Goal: Task Accomplishment & Management: Manage account settings

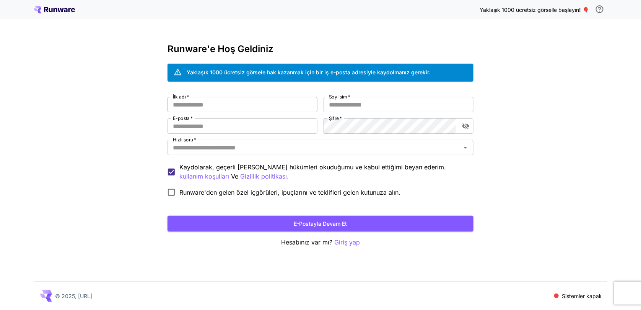
click at [267, 103] on input "İlk adı   *" at bounding box center [243, 104] width 150 height 15
type input "****"
type input "********"
type input "**********"
click at [383, 134] on div "**********" at bounding box center [321, 148] width 306 height 103
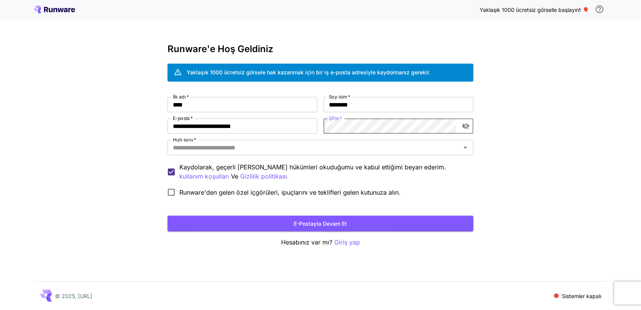
click at [465, 124] on icon "şifre görünürlüğünü değiştir" at bounding box center [466, 126] width 7 height 6
click at [341, 141] on div "Hızlı soru   *" at bounding box center [321, 147] width 306 height 15
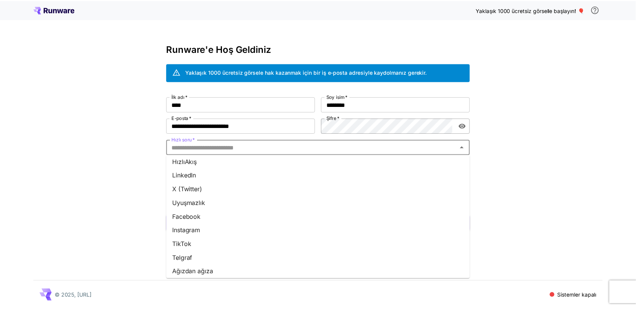
scroll to position [89, 0]
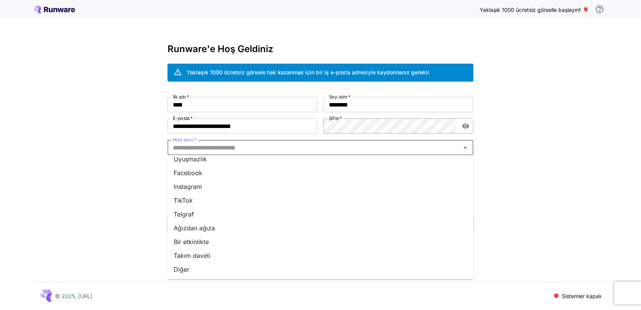
click at [210, 268] on li "Diğer" at bounding box center [321, 269] width 306 height 14
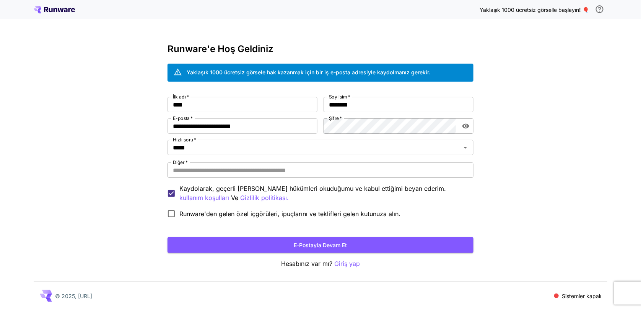
click at [230, 171] on input "Diğer   *" at bounding box center [321, 169] width 306 height 15
type input "**********"
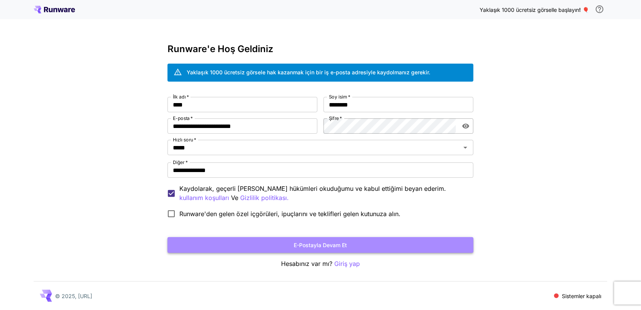
click at [311, 249] on font "E-postayla devam et" at bounding box center [320, 245] width 53 height 10
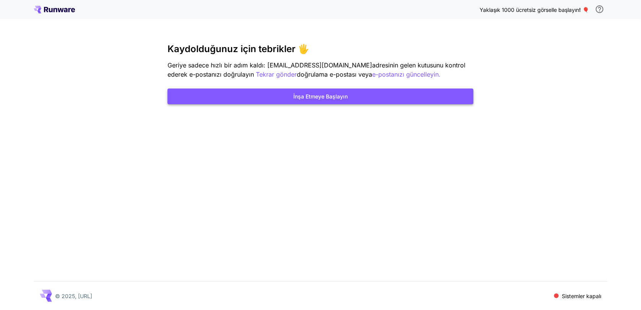
click at [339, 100] on font "İnşa Etmeye Başlayın" at bounding box center [320, 96] width 54 height 10
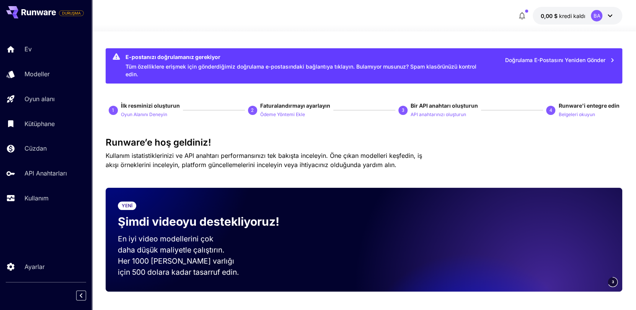
click at [572, 18] on font "kredi kaldı" at bounding box center [572, 16] width 26 height 7
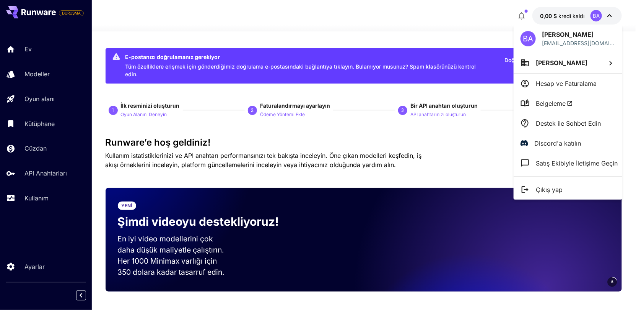
click at [475, 30] on div at bounding box center [320, 155] width 641 height 310
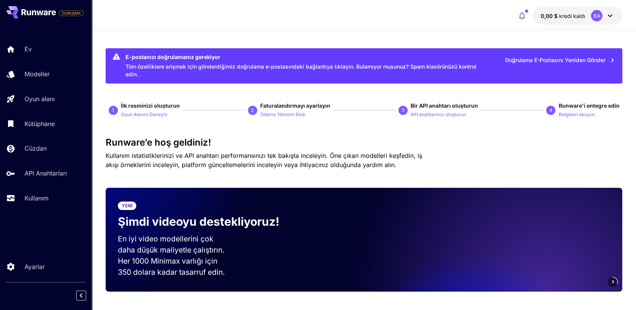
click at [517, 16] on button "button" at bounding box center [521, 15] width 15 height 15
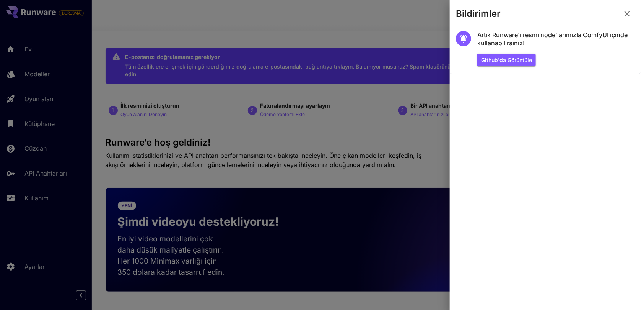
click at [310, 21] on div at bounding box center [320, 155] width 641 height 310
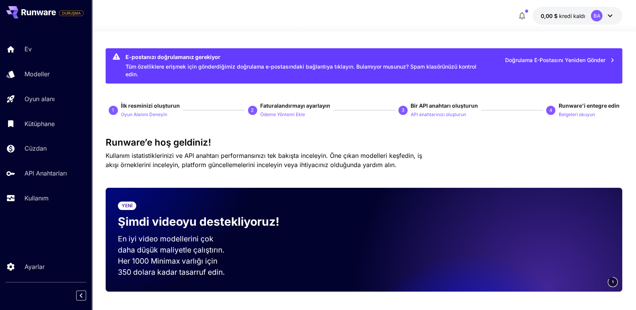
click at [544, 58] on font "Doğrulama E-postasını Yeniden Gönder" at bounding box center [555, 60] width 100 height 7
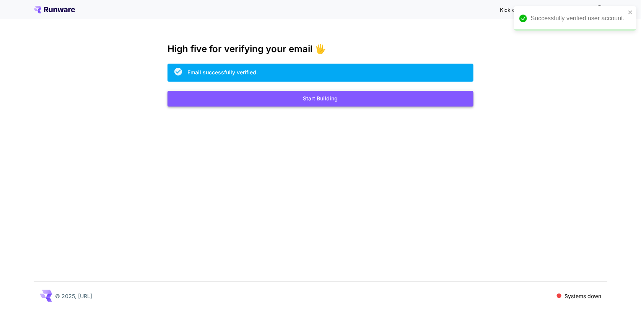
click at [334, 95] on button "Start Building" at bounding box center [321, 99] width 306 height 16
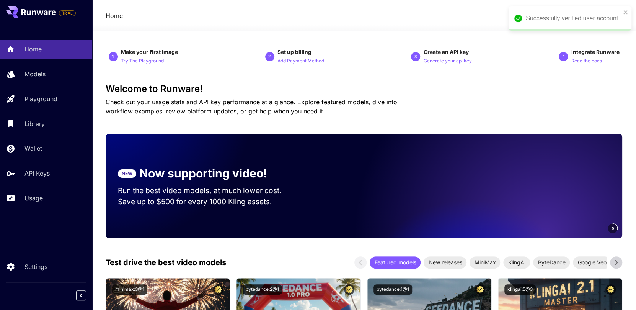
click at [622, 11] on div "Successfully verified user account." at bounding box center [570, 18] width 122 height 24
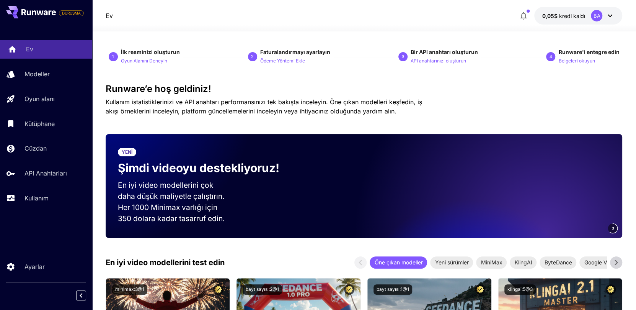
click at [49, 52] on div "Ev" at bounding box center [56, 48] width 60 height 9
click at [50, 82] on link "Modeller" at bounding box center [46, 74] width 92 height 19
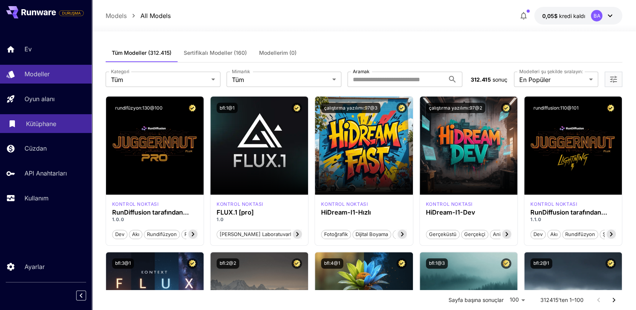
click at [58, 122] on div "Kütüphane" at bounding box center [56, 123] width 60 height 9
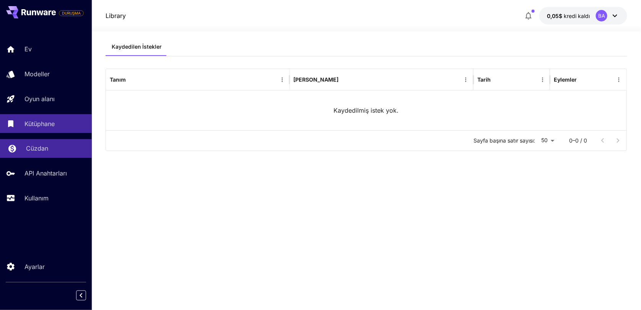
click at [53, 153] on link "Cüzdan" at bounding box center [46, 148] width 92 height 19
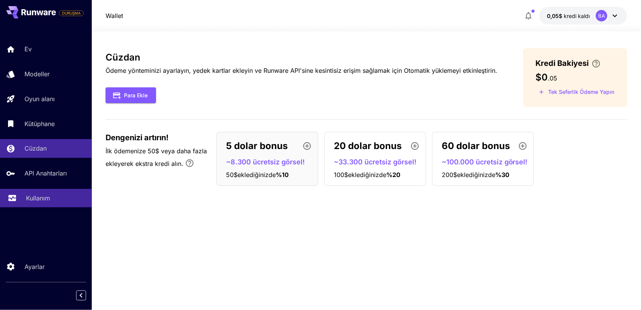
click at [49, 189] on link "Kullanım" at bounding box center [46, 198] width 92 height 19
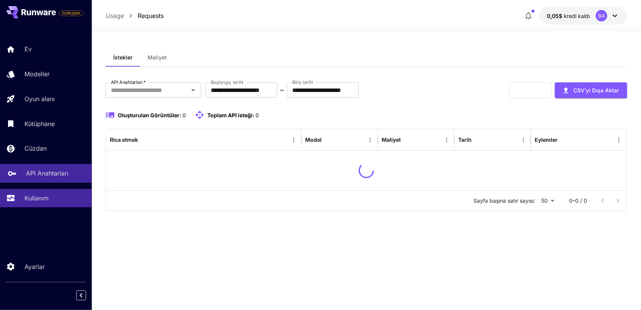
click at [49, 176] on link "API Anahtarları" at bounding box center [46, 173] width 92 height 19
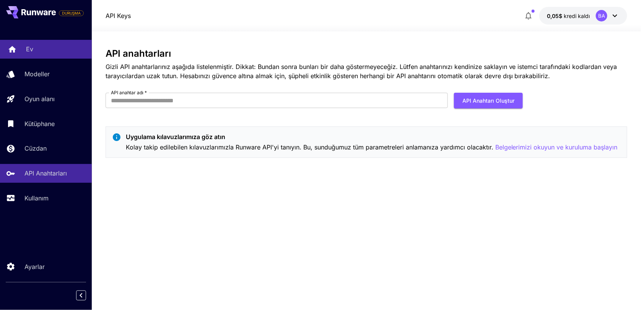
click at [45, 54] on link "Ev" at bounding box center [46, 49] width 92 height 19
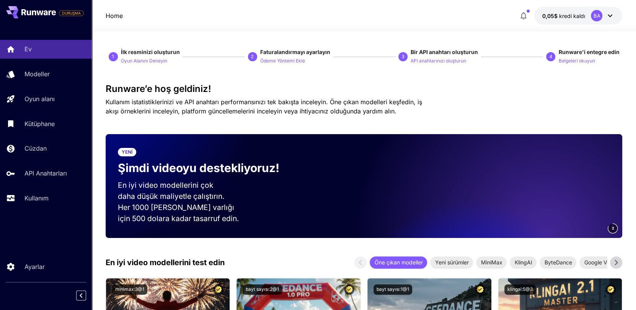
click at [611, 18] on icon at bounding box center [609, 15] width 9 height 9
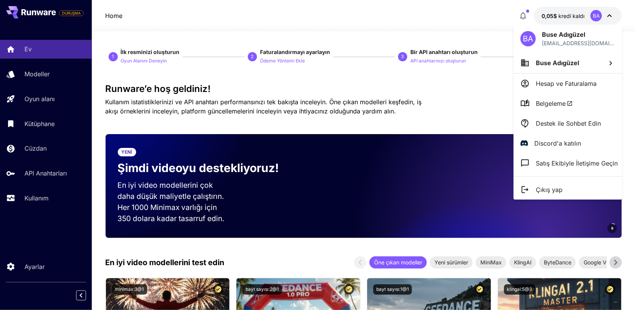
click at [570, 67] on li "Buse Adıgüzel" at bounding box center [568, 62] width 109 height 21
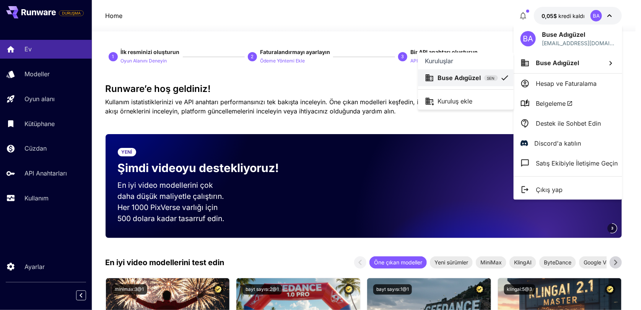
click at [611, 62] on div at bounding box center [320, 155] width 641 height 310
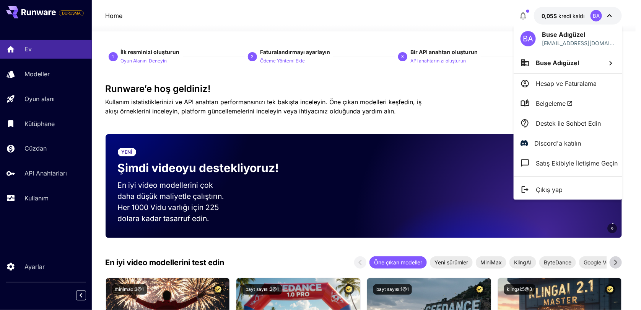
click at [605, 64] on li "Buse Adıgüzel" at bounding box center [568, 62] width 109 height 21
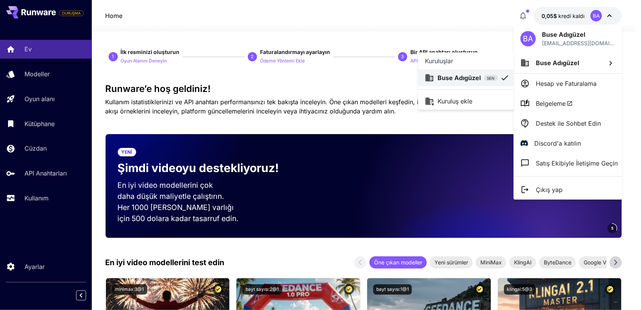
click at [351, 32] on div at bounding box center [320, 155] width 641 height 310
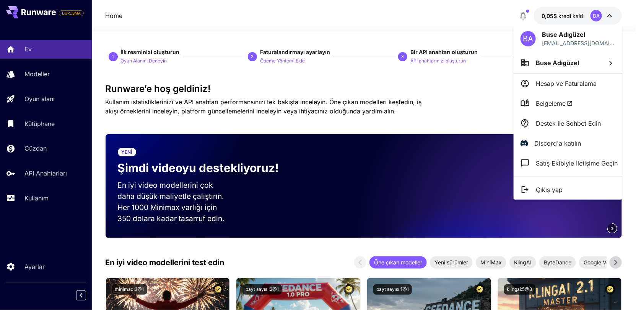
click at [435, 81] on div at bounding box center [320, 155] width 641 height 310
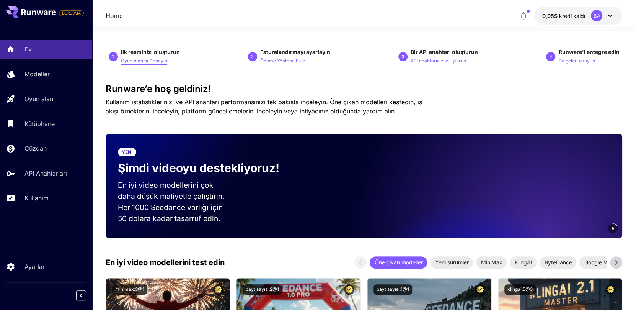
click at [144, 62] on font "Oyun Alanını Deneyin" at bounding box center [144, 61] width 46 height 6
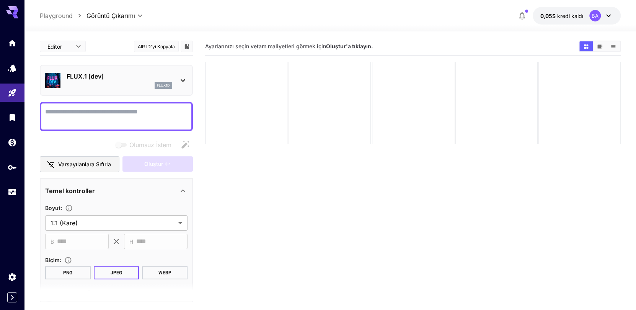
click at [608, 16] on icon at bounding box center [608, 16] width 5 height 3
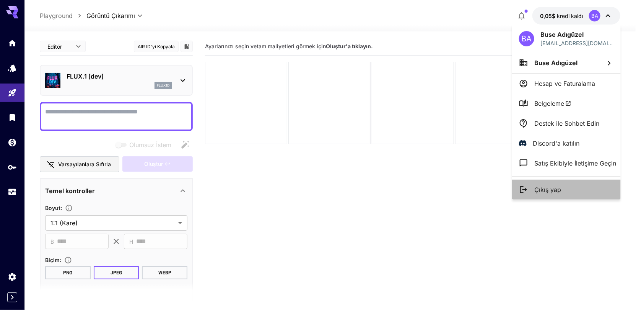
click at [565, 190] on li "Çıkış yap" at bounding box center [566, 189] width 109 height 20
